Goal: Task Accomplishment & Management: Manage account settings

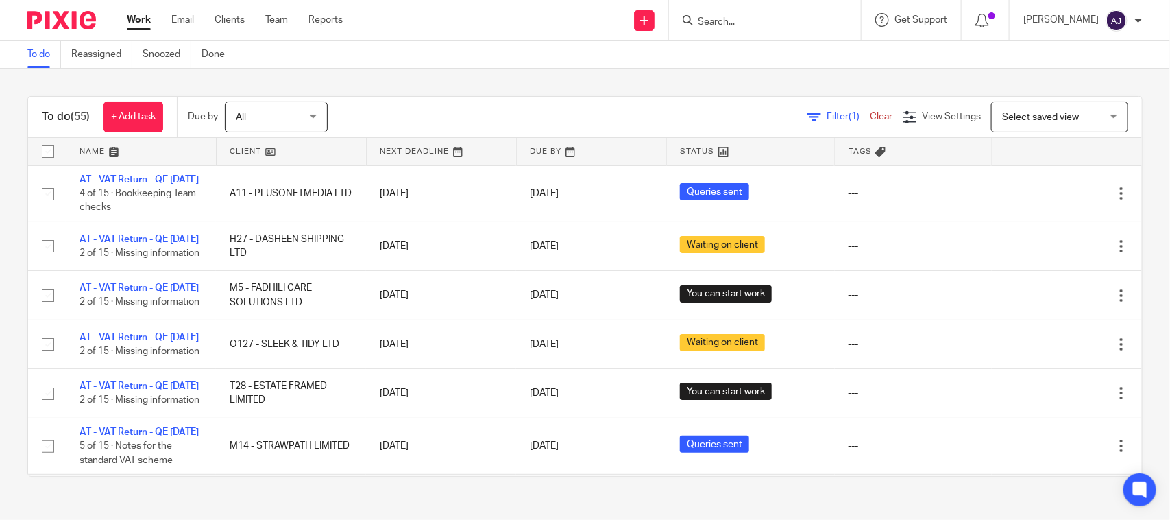
click at [533, 73] on div "To do (55) + Add task Due by All All Today Tomorrow This week Next week This mo…" at bounding box center [585, 286] width 1170 height 435
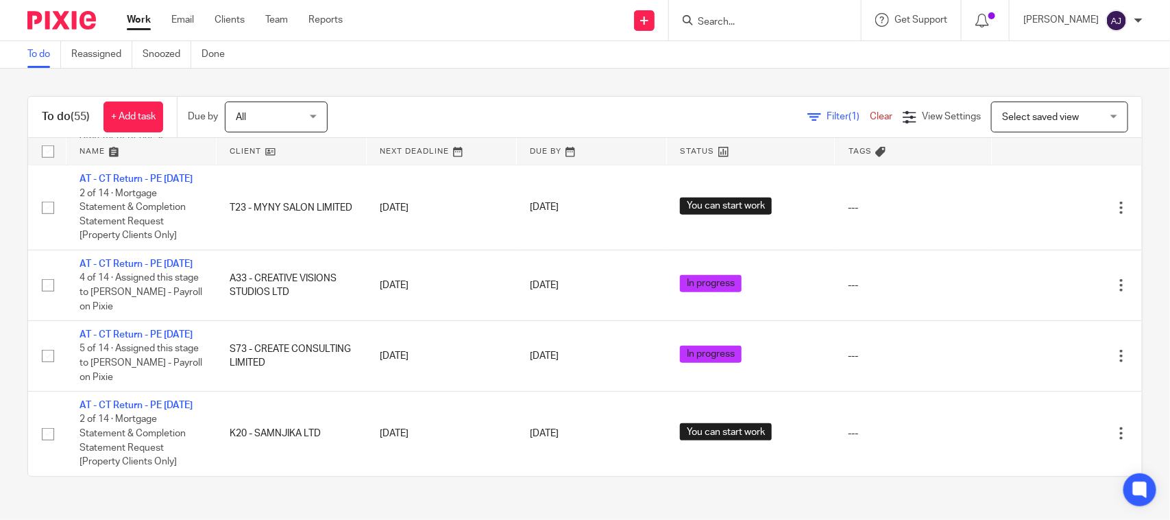
click at [728, 16] on input "Search" at bounding box center [758, 22] width 123 height 12
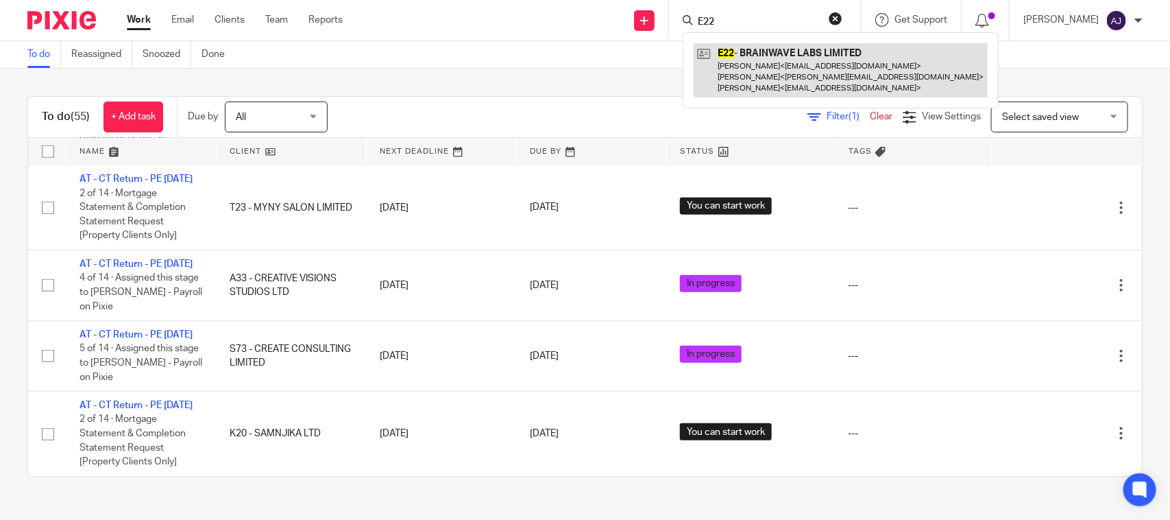
type input "E22"
click at [778, 56] on link at bounding box center [841, 70] width 294 height 54
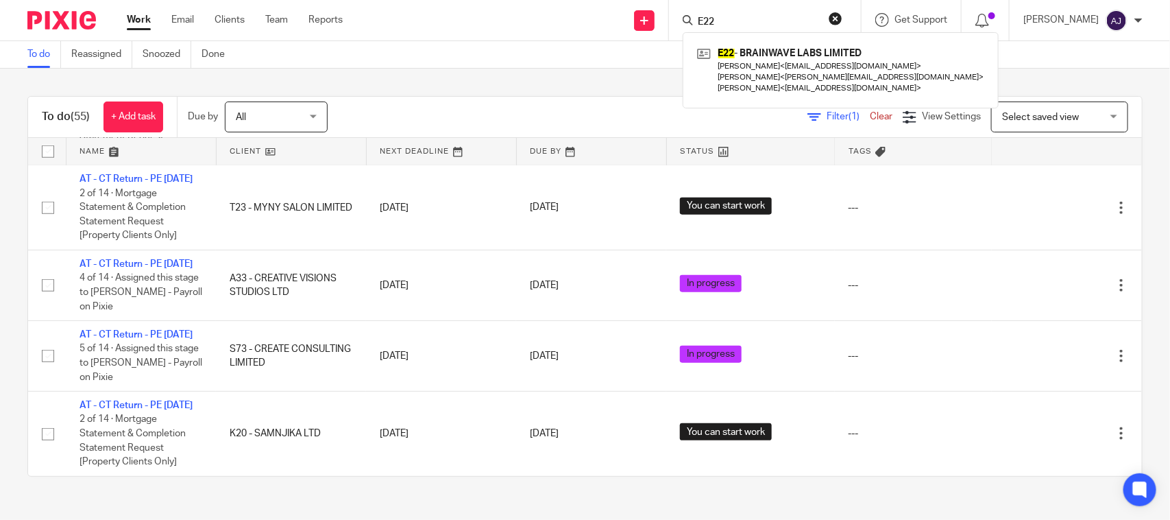
scroll to position [3638, 0]
click at [639, 74] on div "To do (55) + Add task Due by All All Today Tomorrow This week Next week This mo…" at bounding box center [585, 286] width 1170 height 435
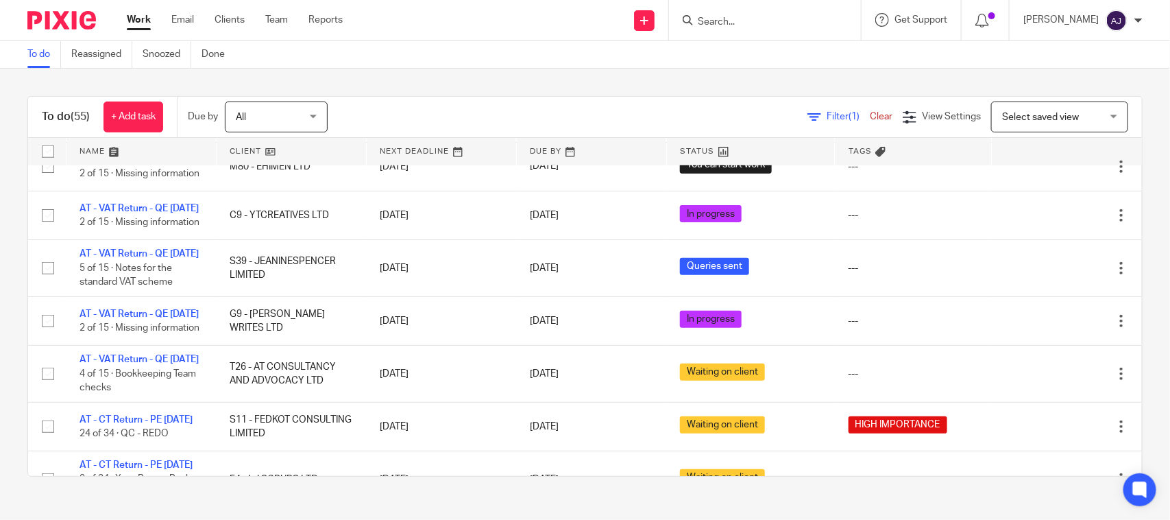
scroll to position [0, 0]
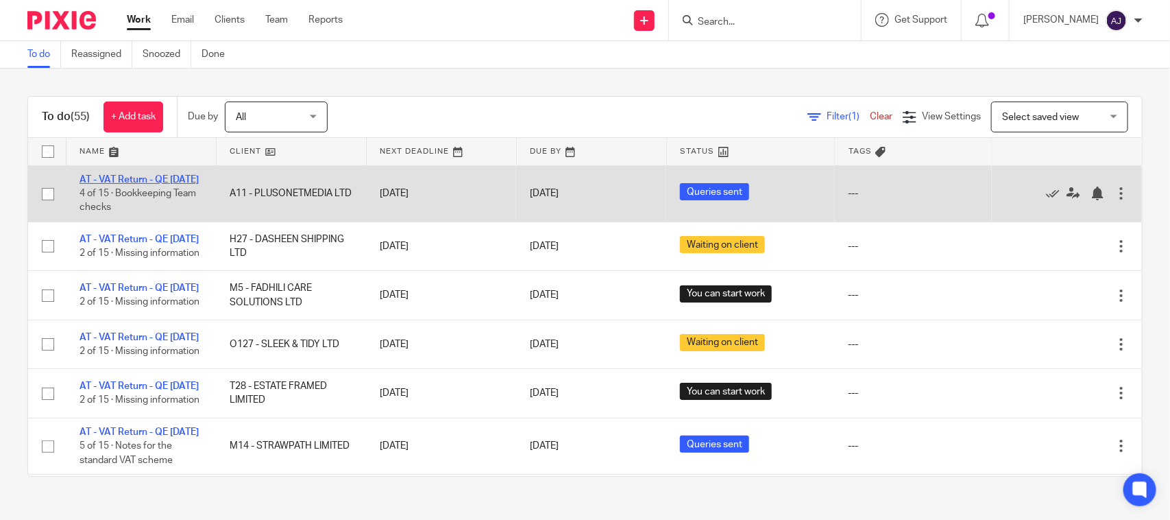
click at [97, 179] on link "AT - VAT Return - QE [DATE]" at bounding box center [139, 180] width 119 height 10
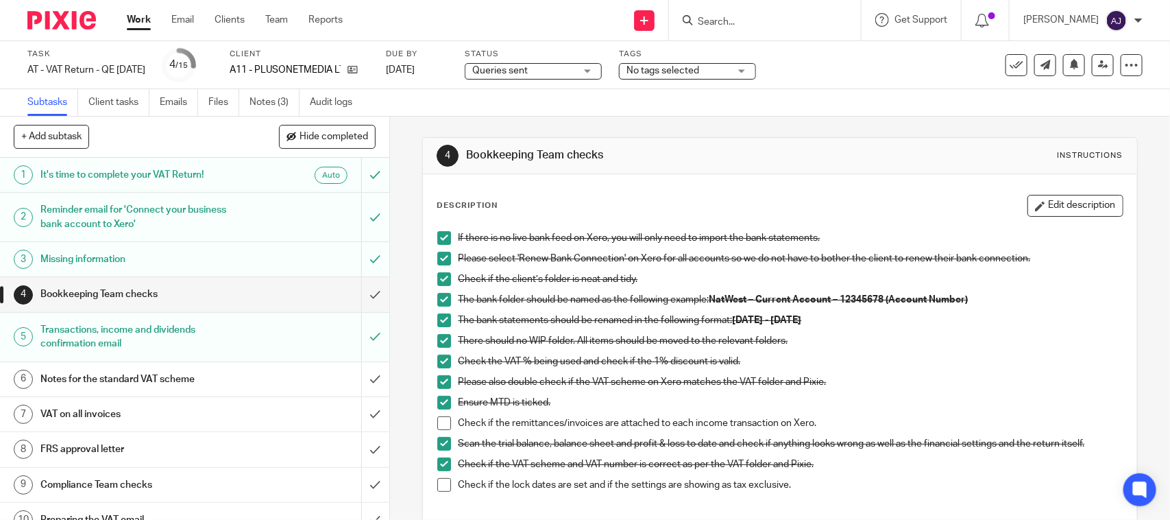
click at [273, 83] on div "Task AT - VAT Return - QE 31-07-2025 Save AT - VAT Return - QE 31-07-2025 4 /15…" at bounding box center [585, 65] width 1170 height 48
click at [258, 130] on div "+ Add subtask Hide completed Cancel + Add" at bounding box center [194, 137] width 389 height 41
click at [263, 104] on link "Notes (3)" at bounding box center [275, 102] width 50 height 27
click at [138, 22] on link "Work" at bounding box center [139, 20] width 24 height 14
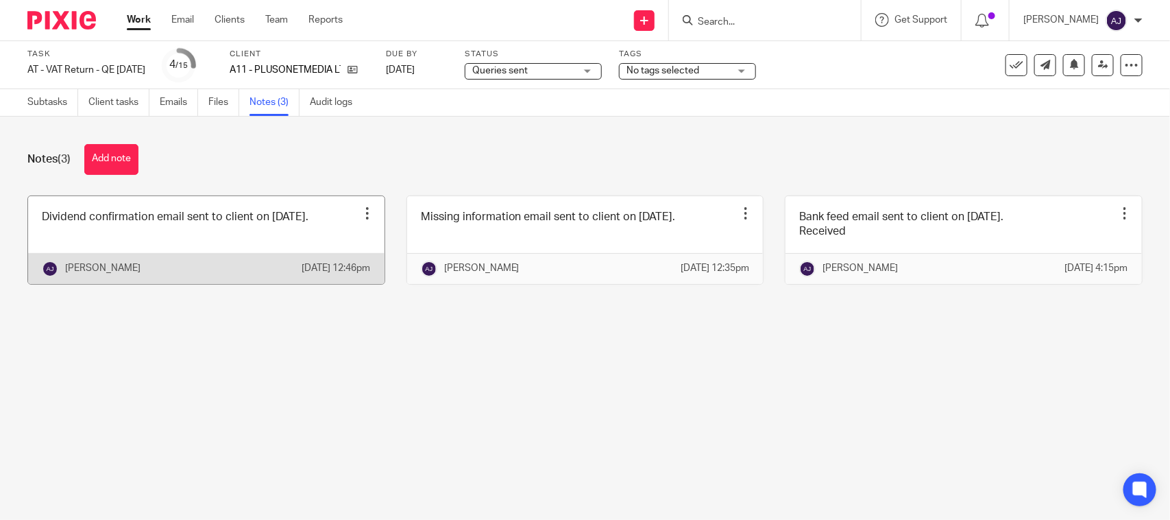
click at [148, 237] on link at bounding box center [206, 240] width 357 height 88
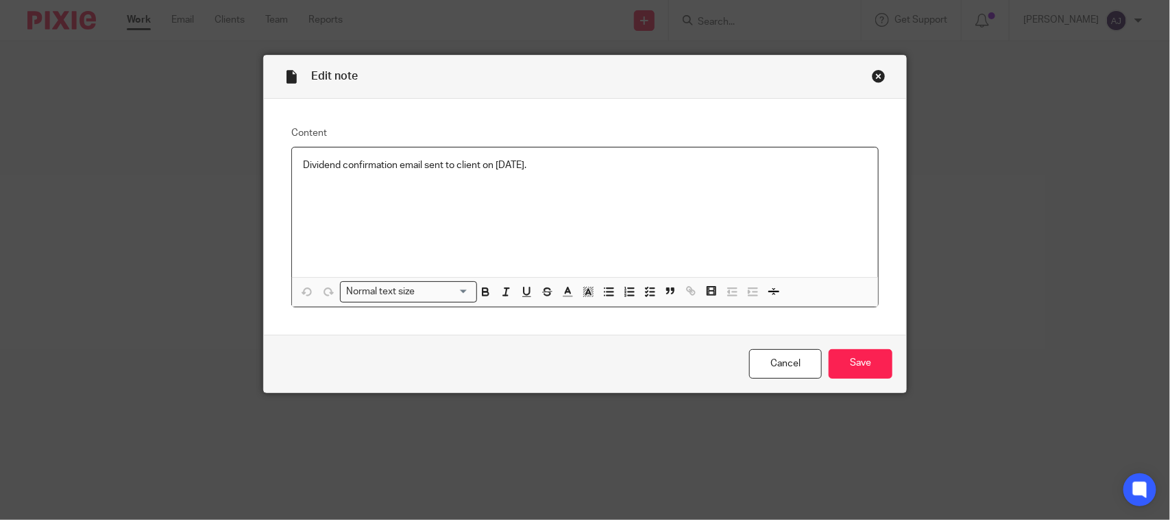
click at [607, 153] on div "Dividend confirmation email sent to client on [DATE]." at bounding box center [585, 212] width 586 height 130
click at [842, 361] on input "Save" at bounding box center [861, 363] width 64 height 29
click at [708, 177] on div "Missing information email sent to client on [DATE]." at bounding box center [585, 212] width 586 height 130
click at [873, 360] on input "Save" at bounding box center [861, 363] width 64 height 29
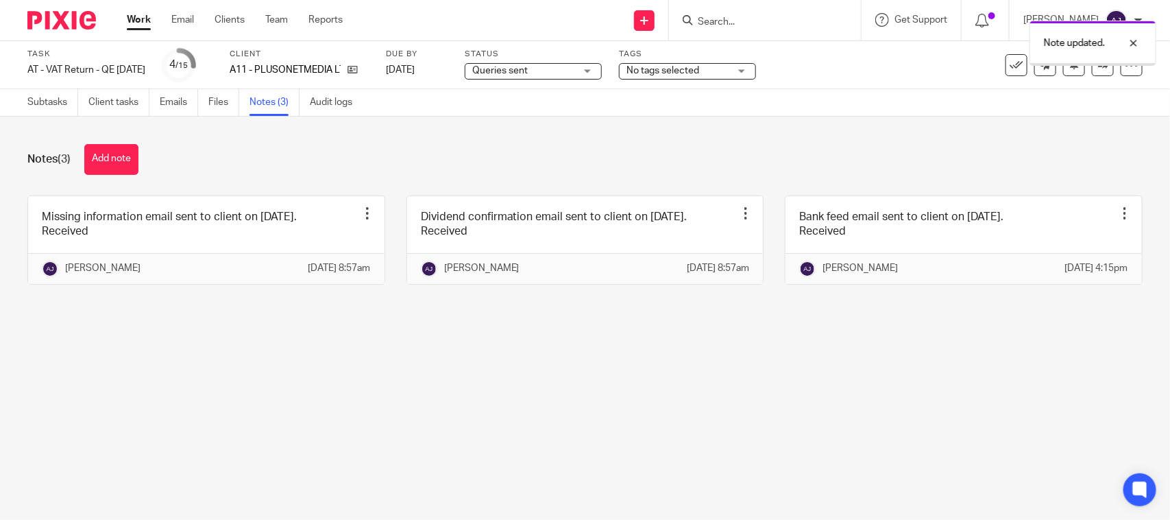
click at [477, 372] on main "Task AT - VAT Return - QE [DATE] Save AT - VAT Return - QE [DATE] 4 /15 Client …" at bounding box center [585, 260] width 1170 height 520
click at [599, 72] on div "Queries sent Queries sent" at bounding box center [533, 71] width 137 height 16
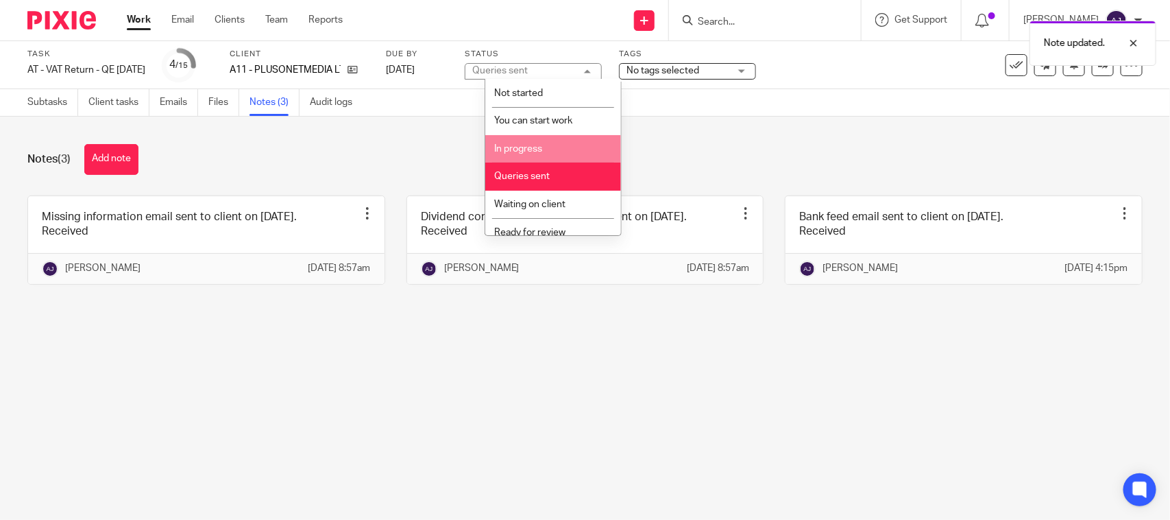
click at [570, 141] on li "In progress" at bounding box center [553, 149] width 136 height 28
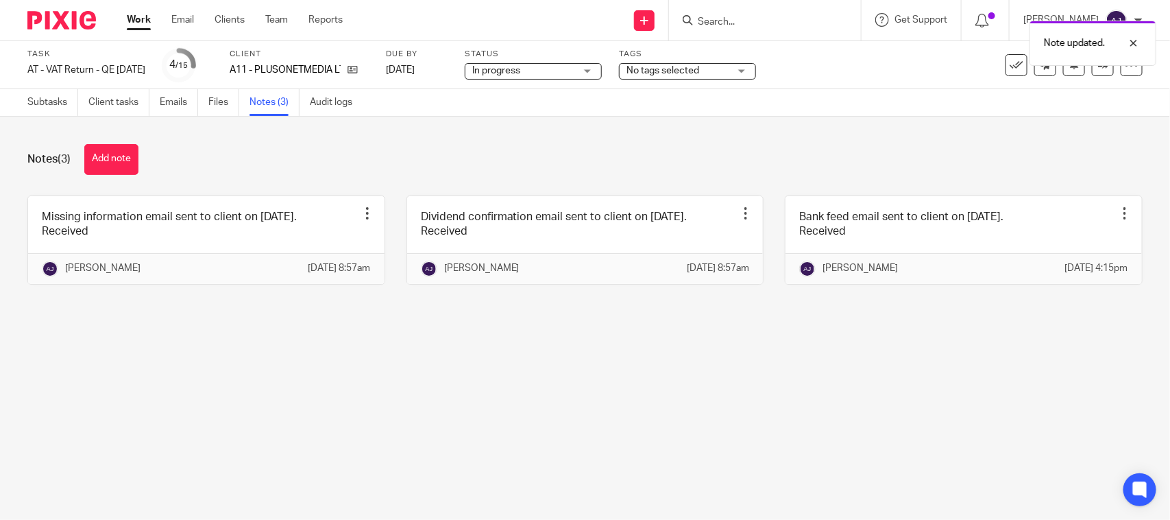
click at [627, 136] on div "Notes (3) Add note Missing information email sent to client on [DATE]. Received…" at bounding box center [585, 225] width 1170 height 216
